Goal: Transaction & Acquisition: Download file/media

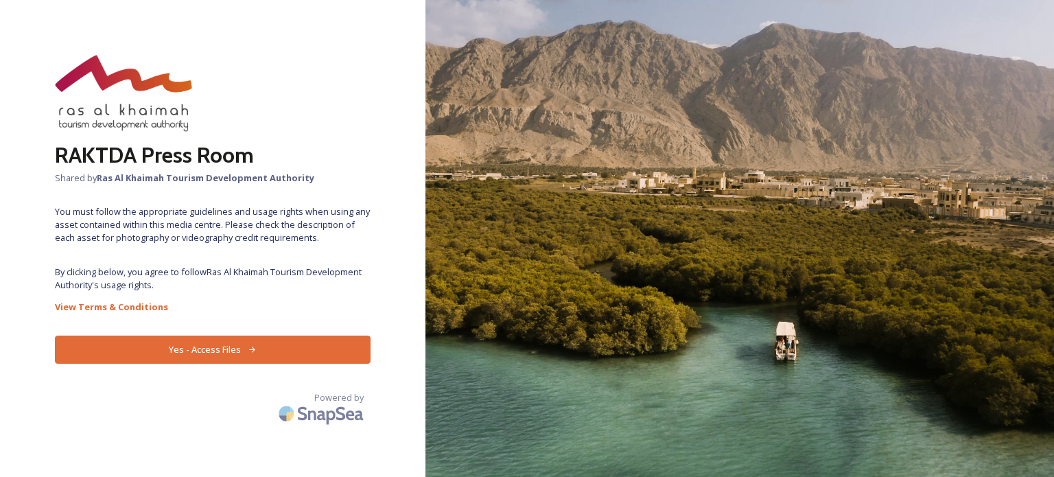
click at [303, 355] on button "Yes - Access Files" at bounding box center [213, 350] width 316 height 28
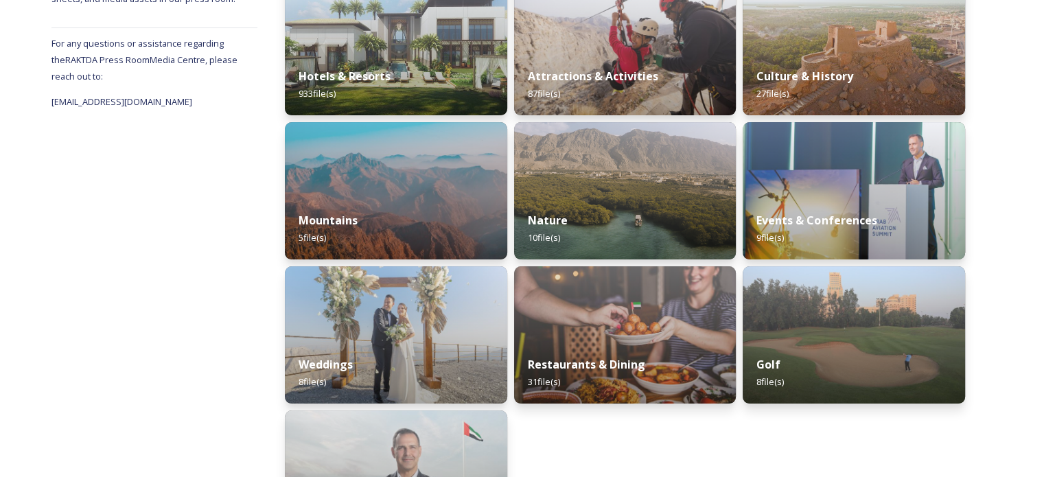
scroll to position [124, 0]
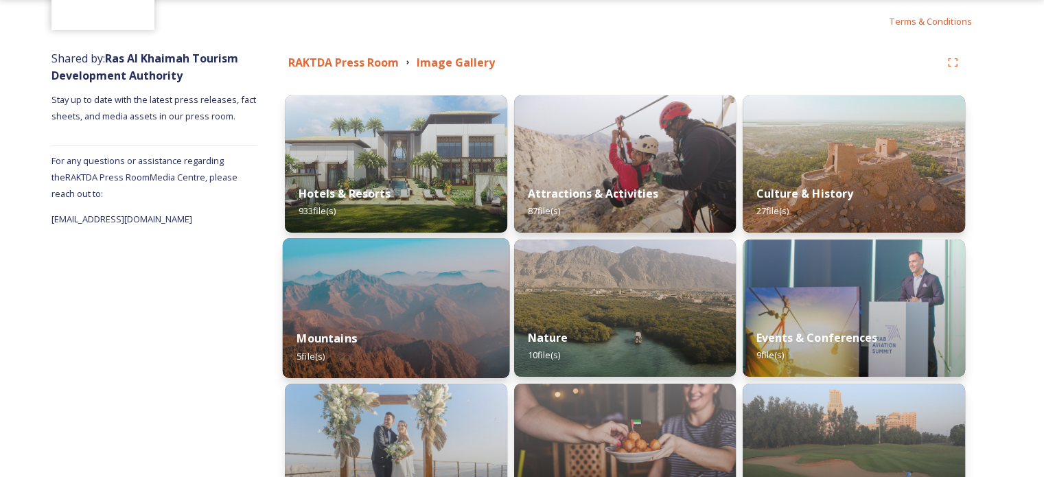
click at [390, 297] on img at bounding box center [396, 308] width 227 height 140
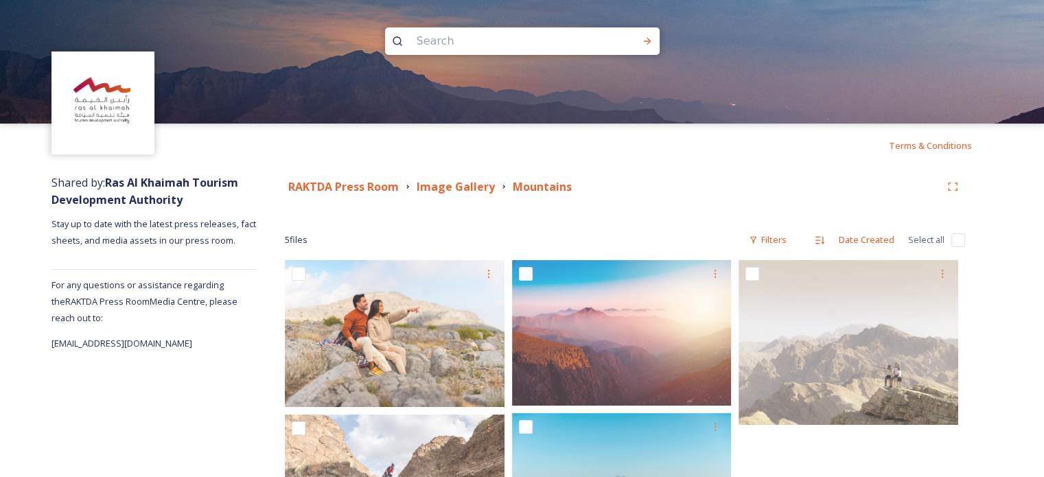
scroll to position [114, 0]
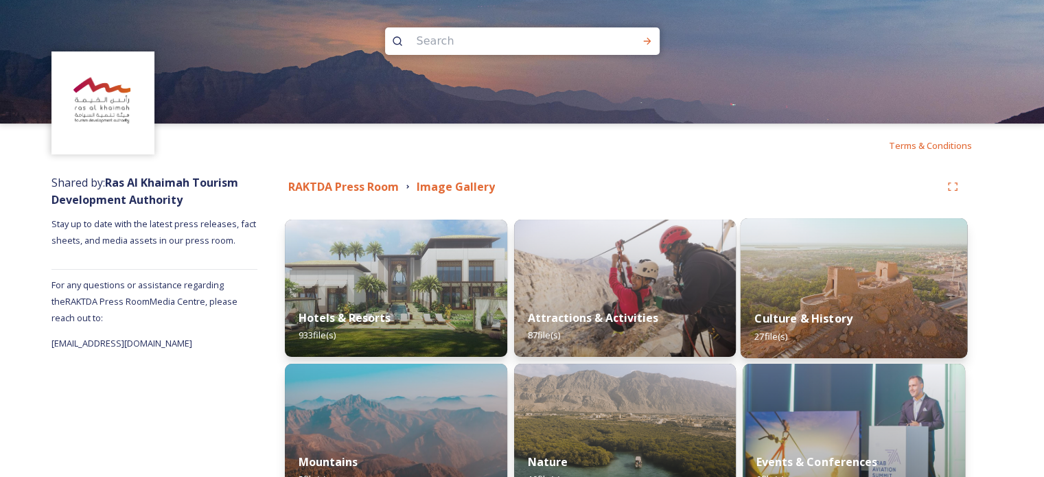
click at [807, 271] on img at bounding box center [854, 288] width 227 height 140
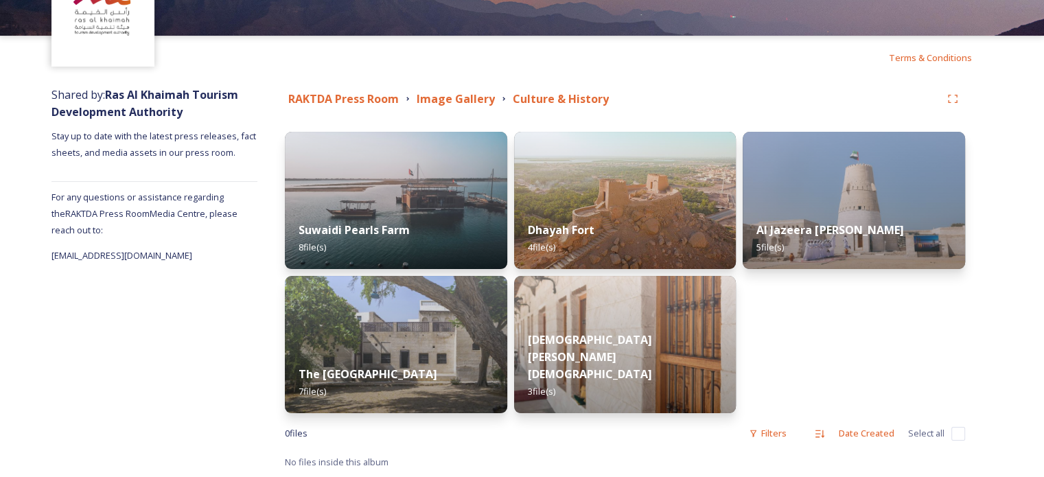
scroll to position [87, 0]
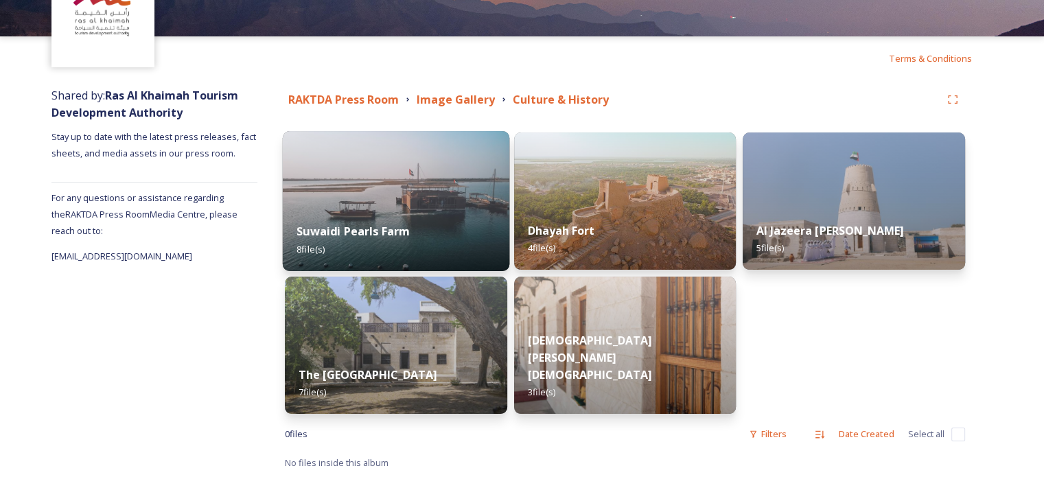
click at [386, 179] on img at bounding box center [396, 201] width 227 height 140
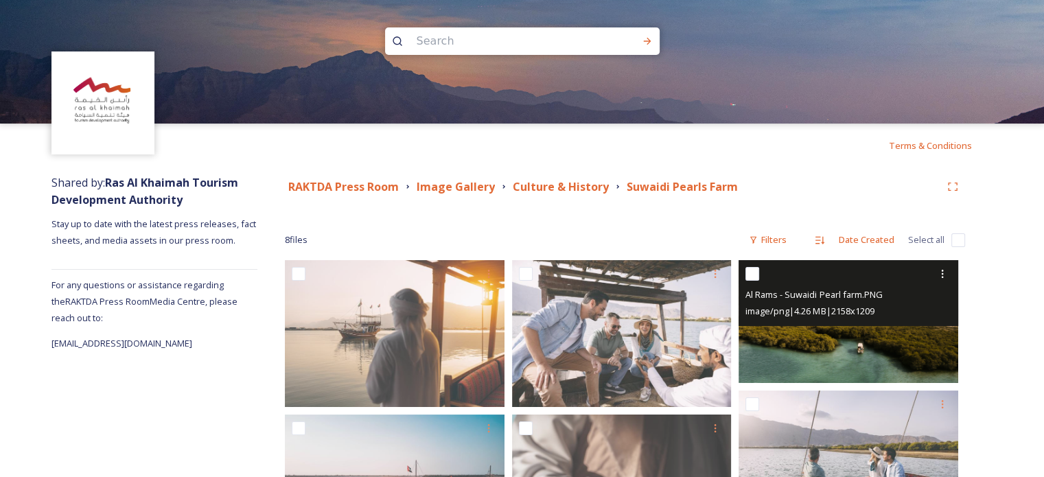
click at [890, 303] on div "image/png | 4.26 MB | 2158 x 1209" at bounding box center [850, 311] width 209 height 16
click at [866, 358] on img at bounding box center [849, 321] width 220 height 123
